Goal: Transaction & Acquisition: Book appointment/travel/reservation

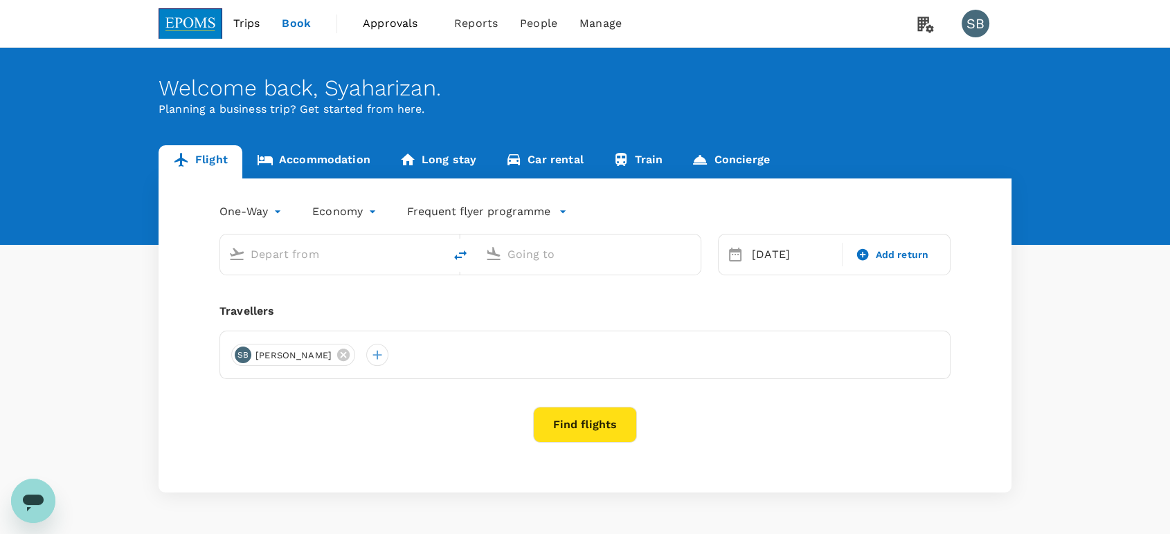
type input "Kuala Lumpur Intl ([GEOGRAPHIC_DATA])"
type input "Kuching Intl (KCH)"
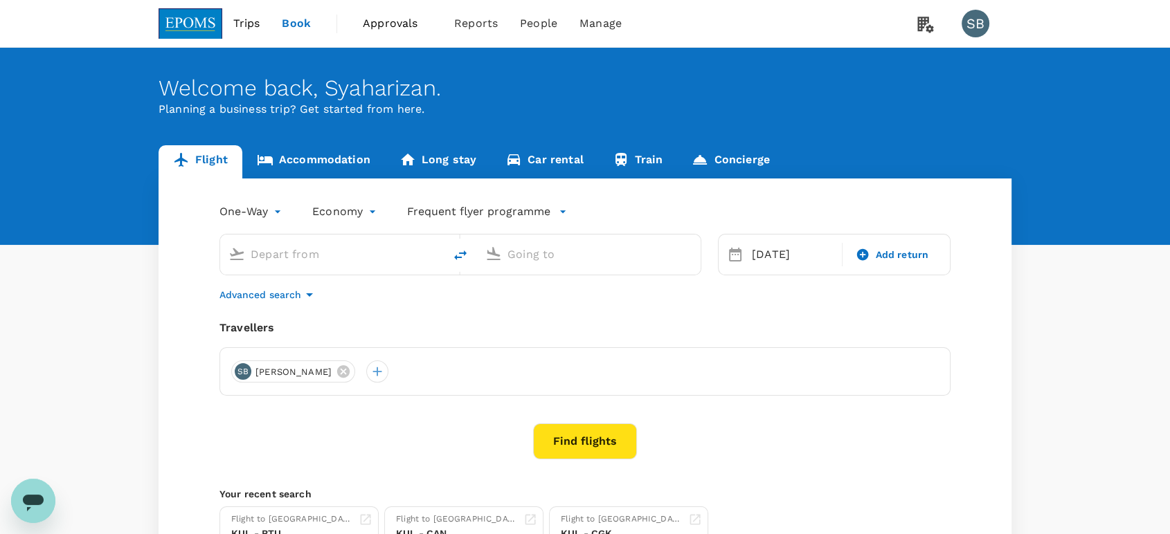
type input "Kuala Lumpur Intl ([GEOGRAPHIC_DATA])"
type input "Kuching Intl (KCH)"
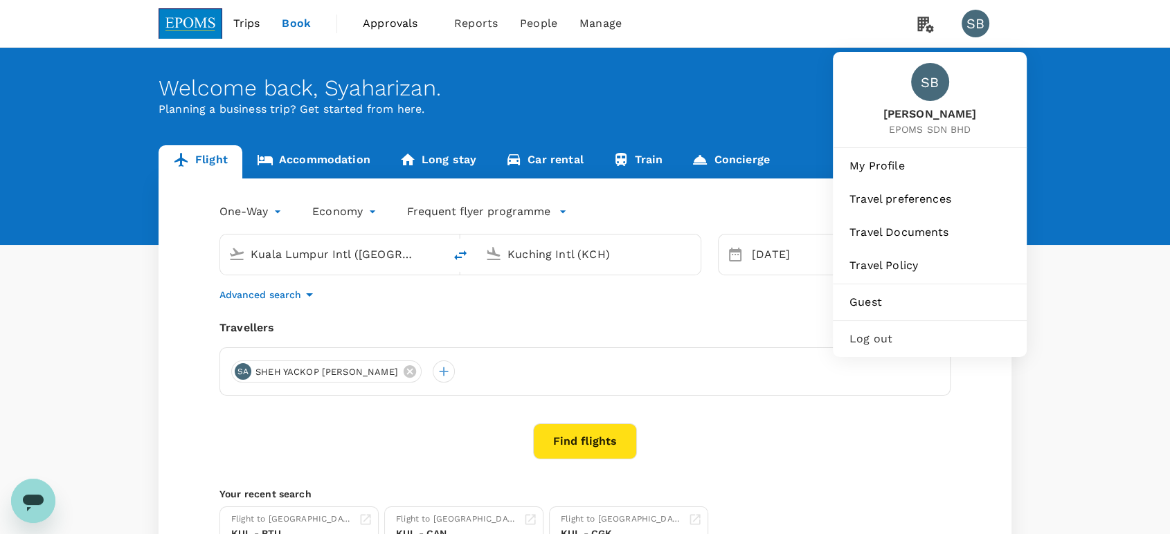
click at [890, 336] on span "Log out" at bounding box center [929, 339] width 161 height 17
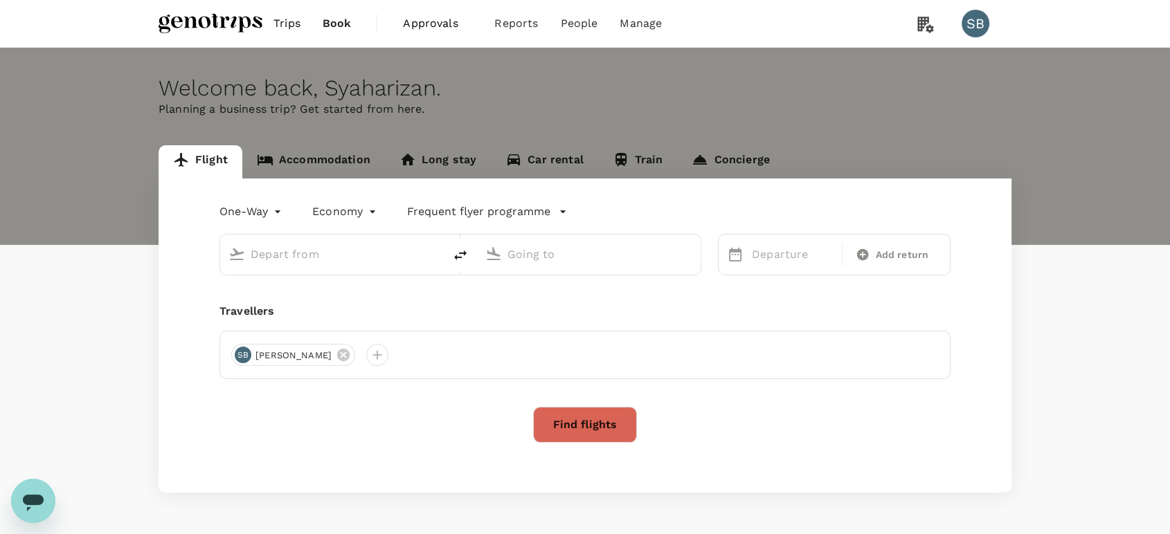
type input "roundtrip"
type input "Kuching Intl (KCH)"
type input "Miri Intl (MYY)"
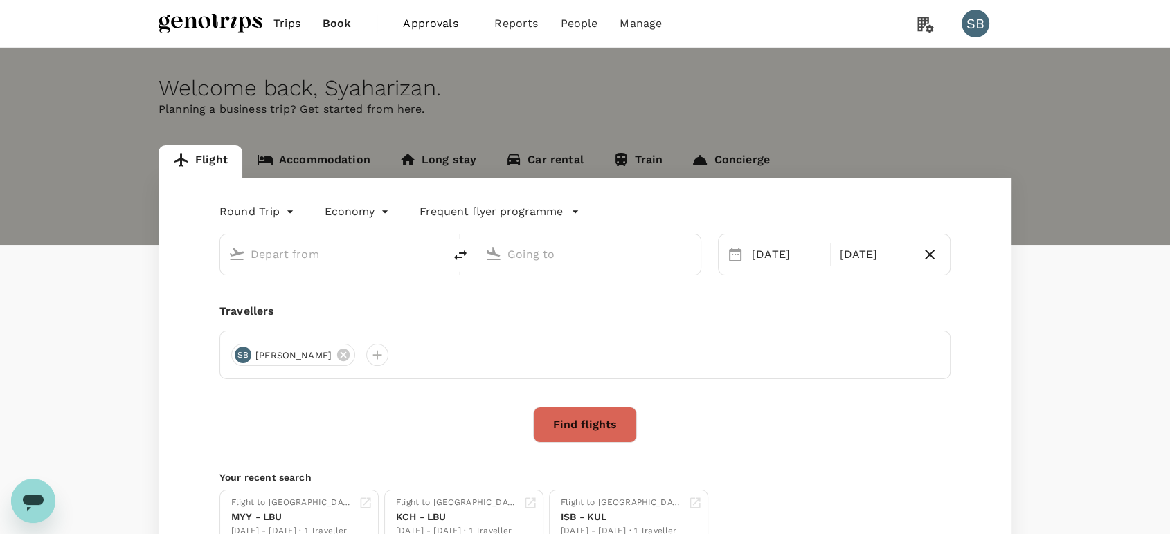
type input "Kuching Intl (KCH)"
type input "Miri Intl (MYY)"
